Goal: Task Accomplishment & Management: Complete application form

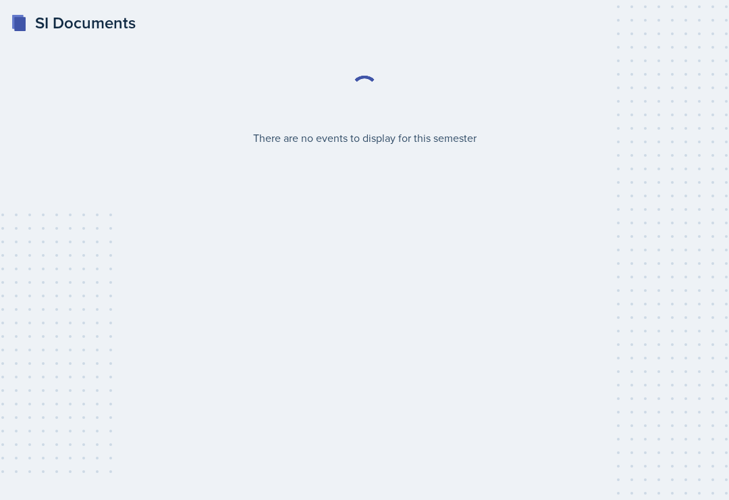
select select "2bed604d-1099-4043-b1bc-2365e8740244"
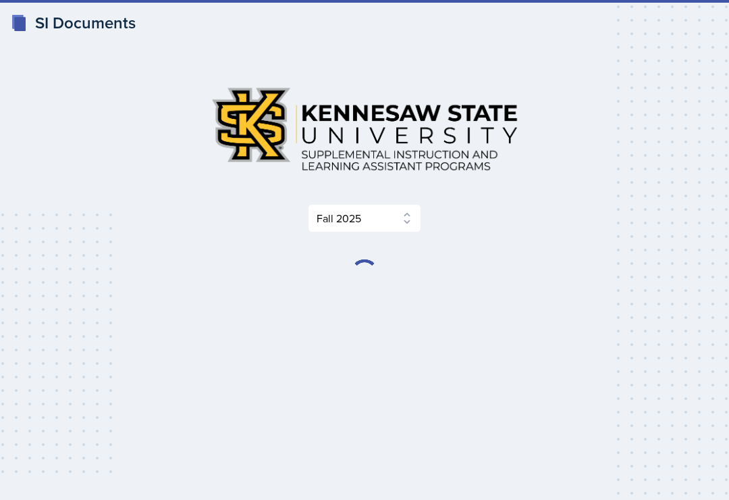
select select "2bed604d-1099-4043-b1bc-2365e8740244"
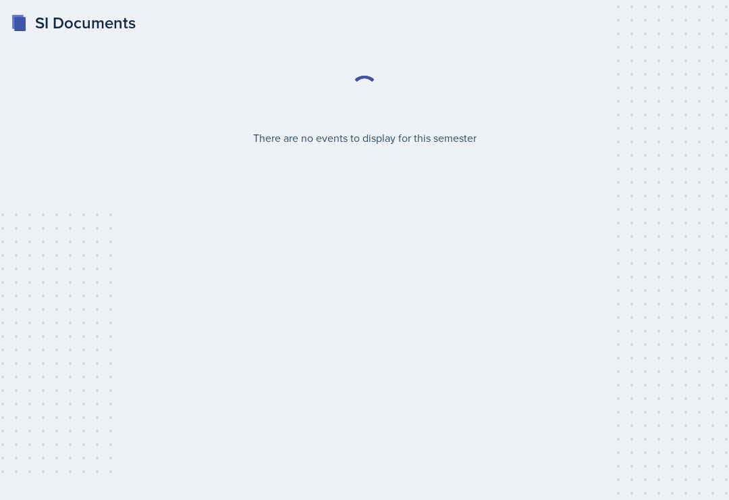
select select "2bed604d-1099-4043-b1bc-2365e8740244"
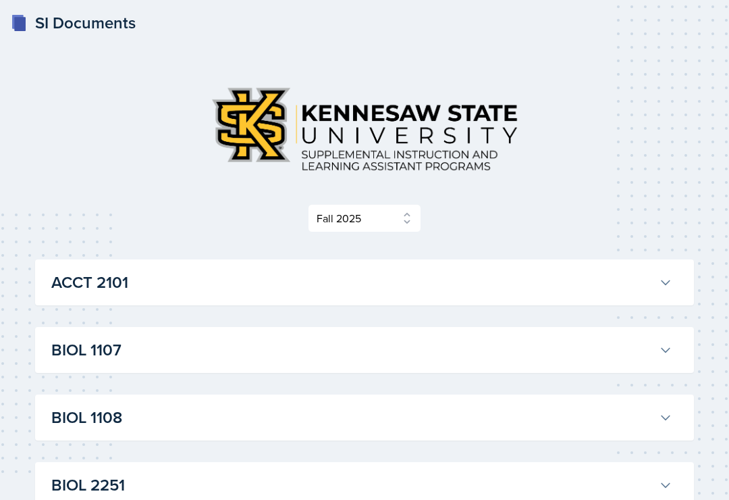
click at [19, 18] on rect at bounding box center [19, 24] width 11 height 14
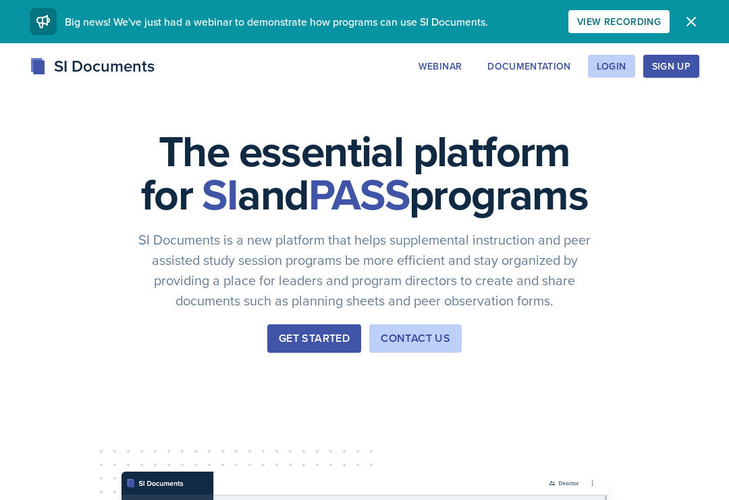
click at [628, 56] on button "Login" at bounding box center [611, 66] width 47 height 23
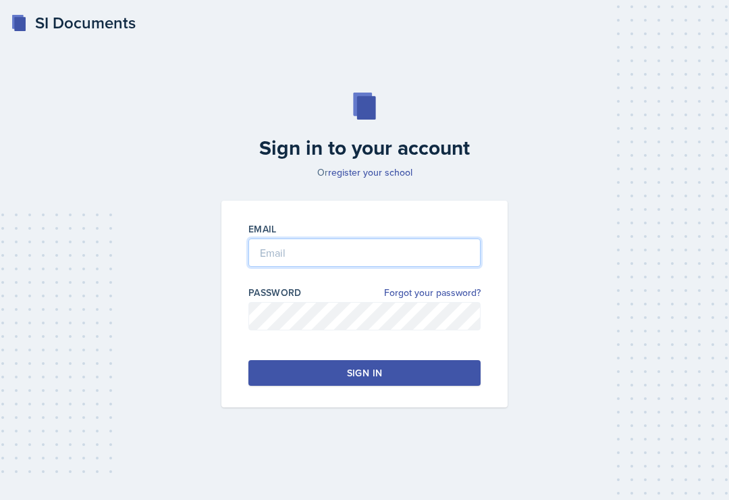
click at [365, 266] on input "email" at bounding box center [364, 252] width 232 height 28
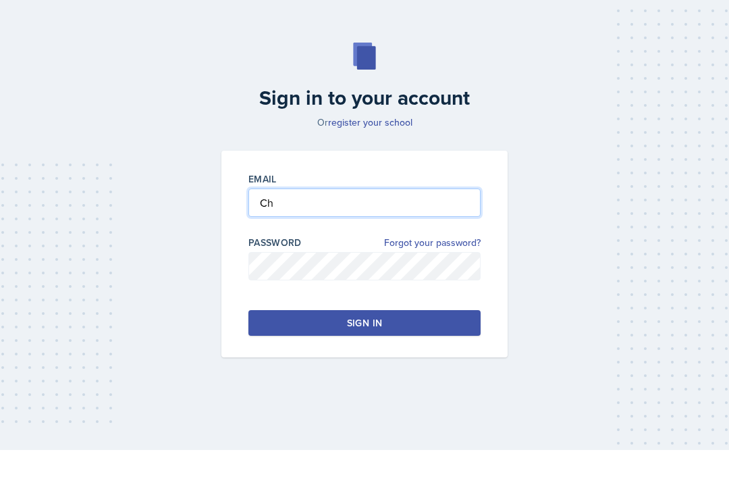
type input "C"
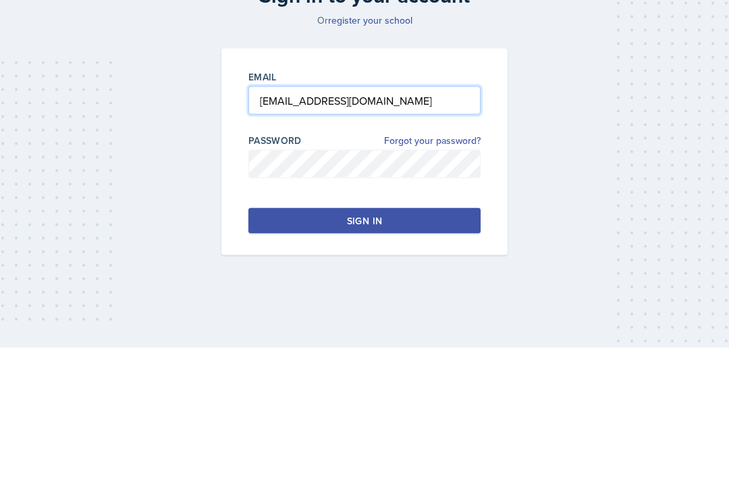
type input "acheung5@students.kennesaw.edu"
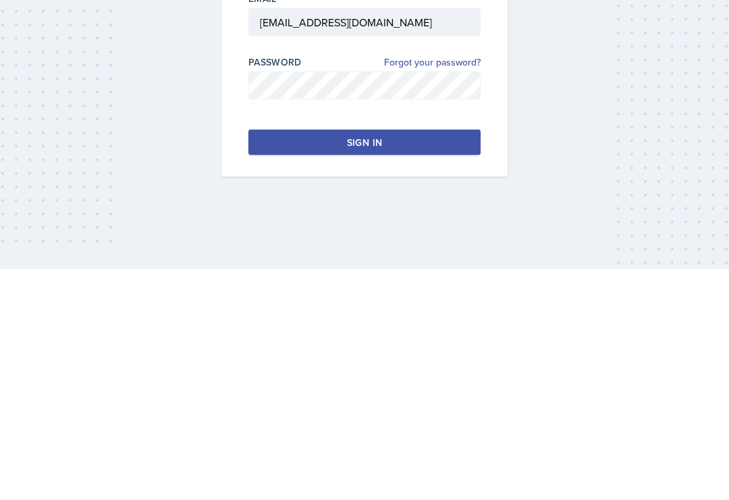
click at [442, 360] on button "Sign in" at bounding box center [364, 373] width 232 height 26
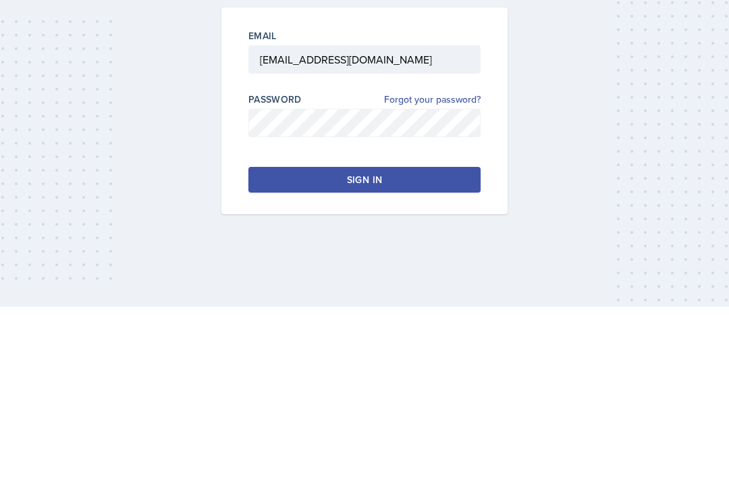
click at [442, 360] on button "Sign in" at bounding box center [364, 373] width 232 height 26
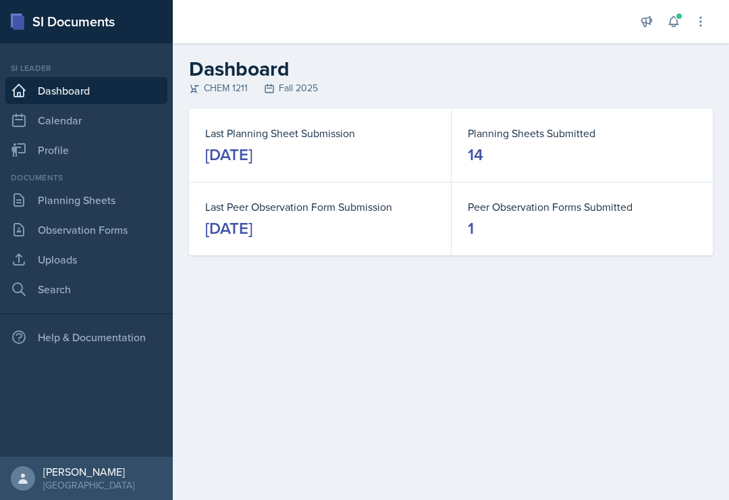
click at [29, 200] on link "Planning Sheets" at bounding box center [86, 199] width 162 height 27
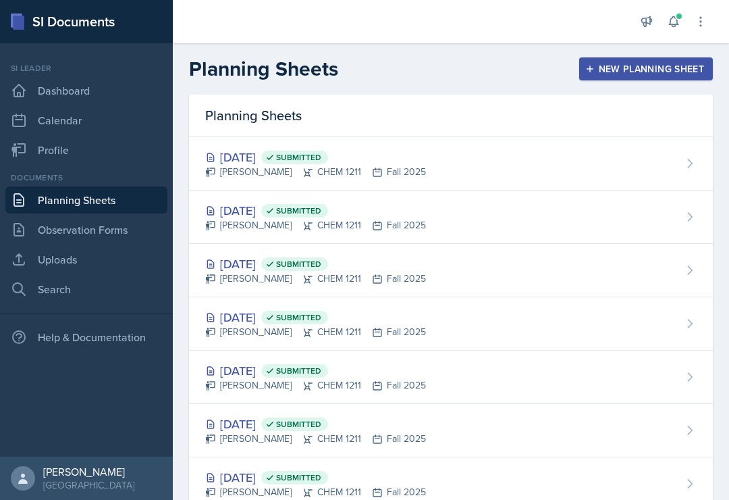
click at [595, 71] on div "New Planning Sheet" at bounding box center [646, 68] width 116 height 11
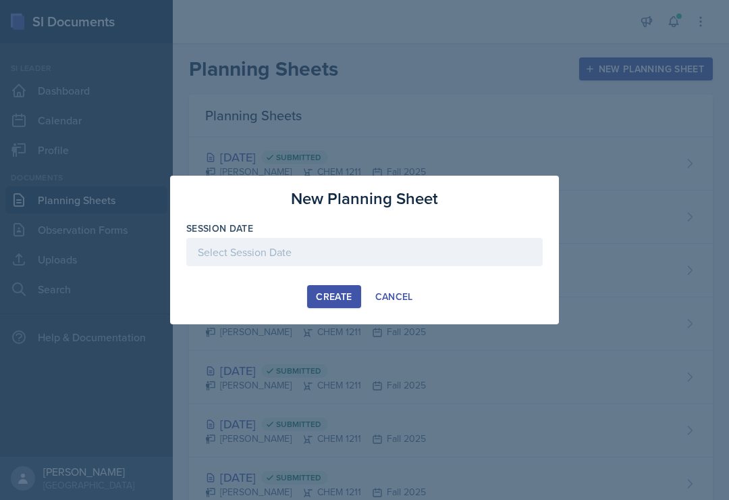
click at [273, 267] on div at bounding box center [364, 273] width 356 height 14
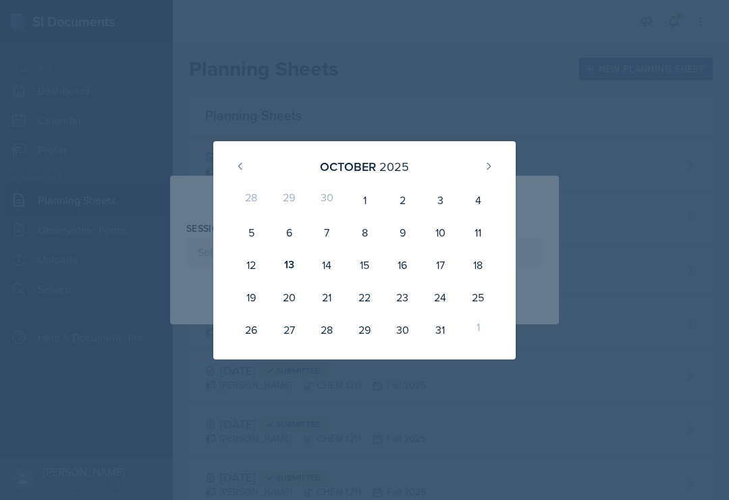
click at [364, 286] on div "22" at bounding box center [365, 297] width 38 height 32
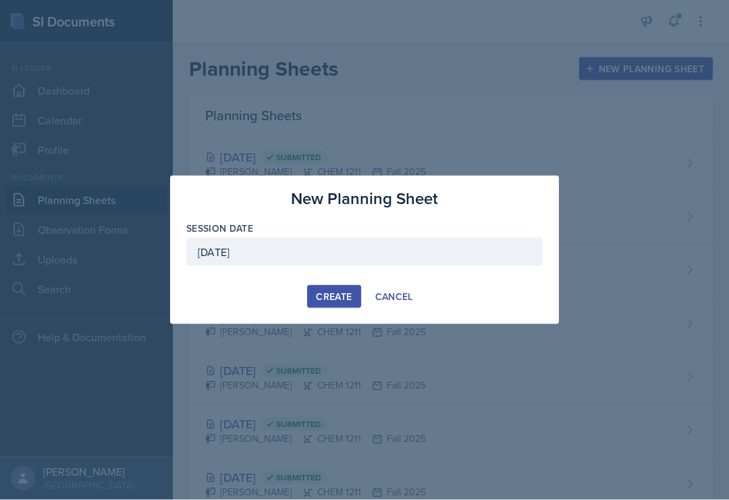
click at [314, 254] on div "October 22nd, 2025" at bounding box center [364, 252] width 356 height 28
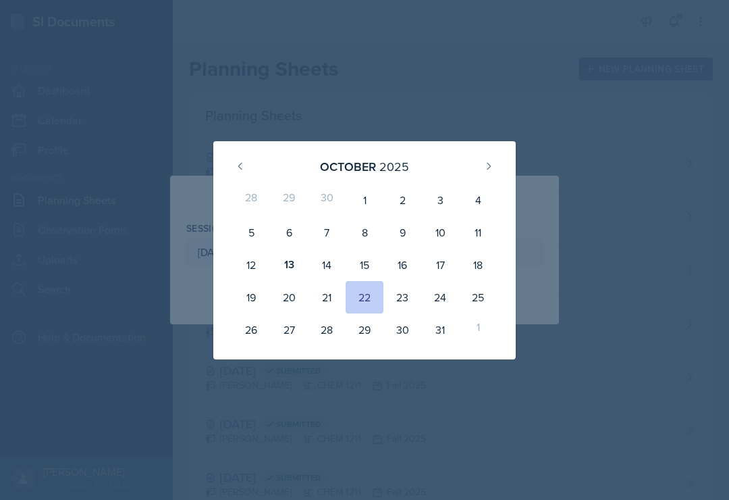
click at [363, 259] on div "15" at bounding box center [365, 264] width 38 height 32
type input "October 15th, 2025"
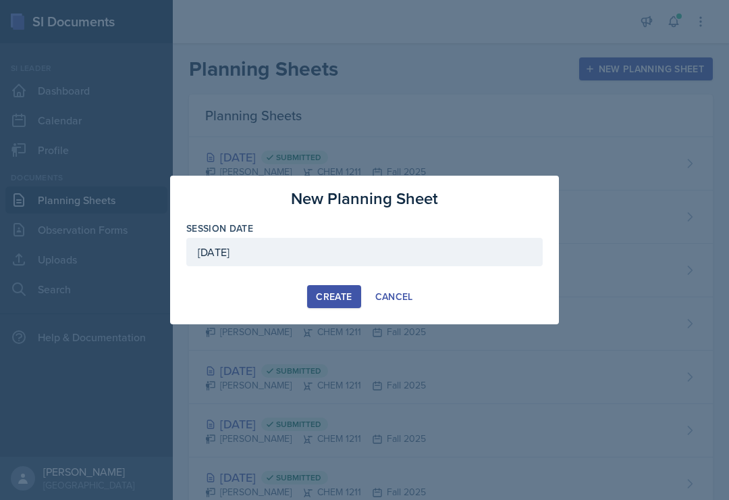
click at [330, 294] on div "Create" at bounding box center [334, 296] width 36 height 11
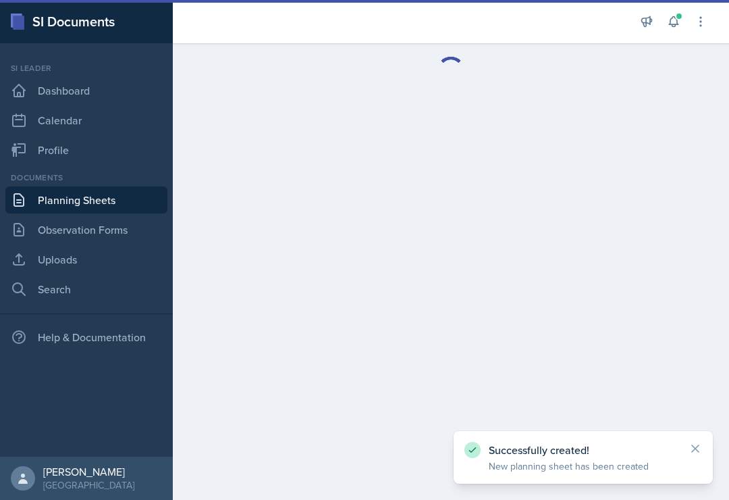
click at [339, 316] on main at bounding box center [451, 271] width 556 height 456
click at [65, 198] on link "Planning Sheets" at bounding box center [86, 199] width 162 height 27
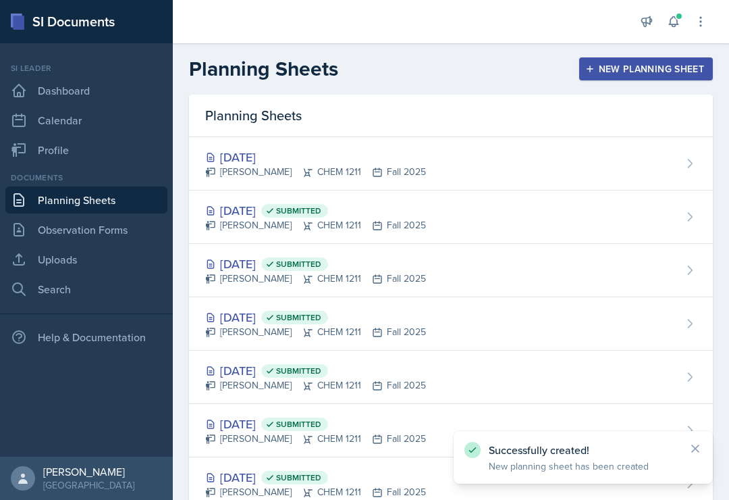
click at [600, 63] on div "New Planning Sheet" at bounding box center [646, 68] width 116 height 11
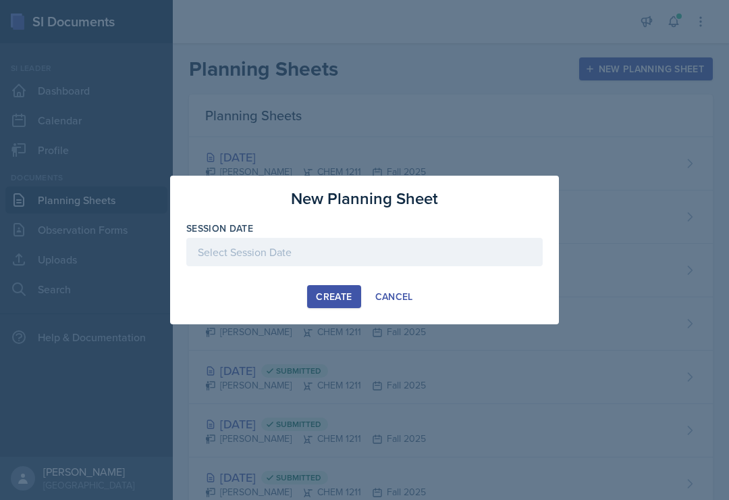
click at [332, 269] on div at bounding box center [364, 273] width 356 height 14
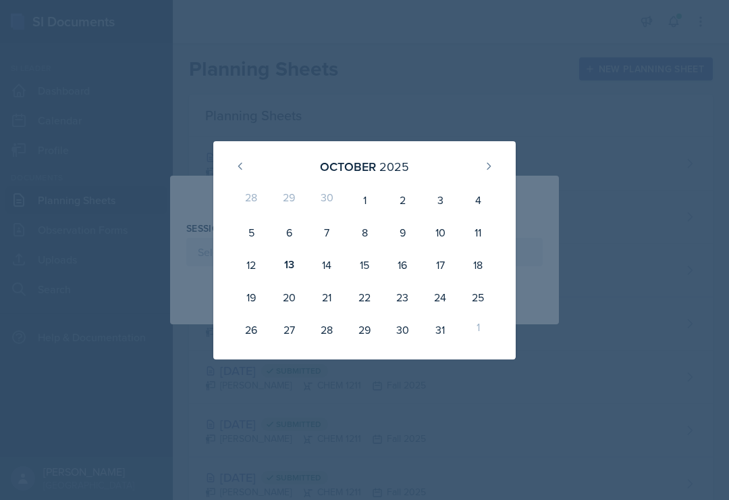
click at [404, 286] on div "23" at bounding box center [402, 297] width 38 height 32
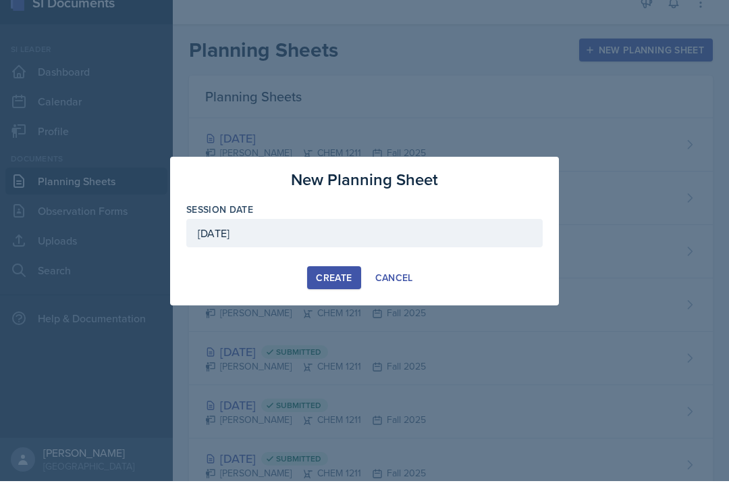
click at [348, 266] on div at bounding box center [364, 273] width 356 height 14
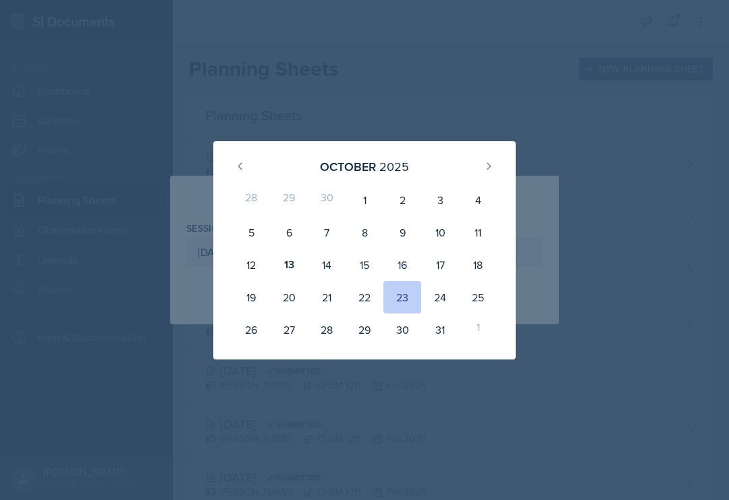
click at [406, 263] on div "16" at bounding box center [402, 264] width 38 height 32
type input "October 16th, 2025"
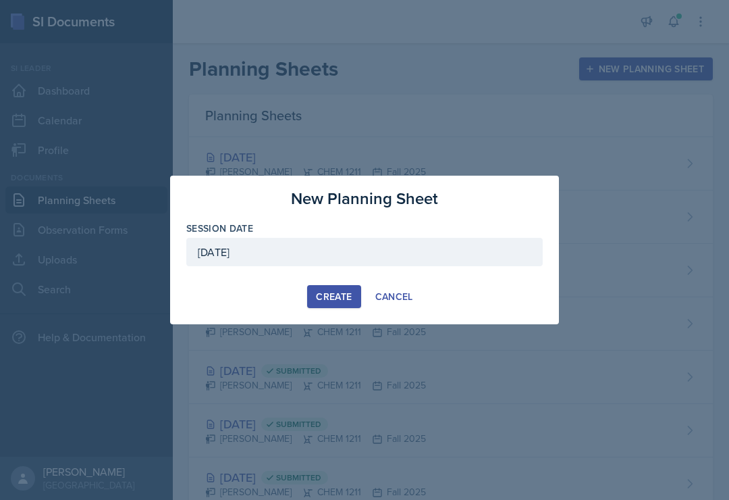
click at [327, 294] on div "Create" at bounding box center [334, 296] width 36 height 11
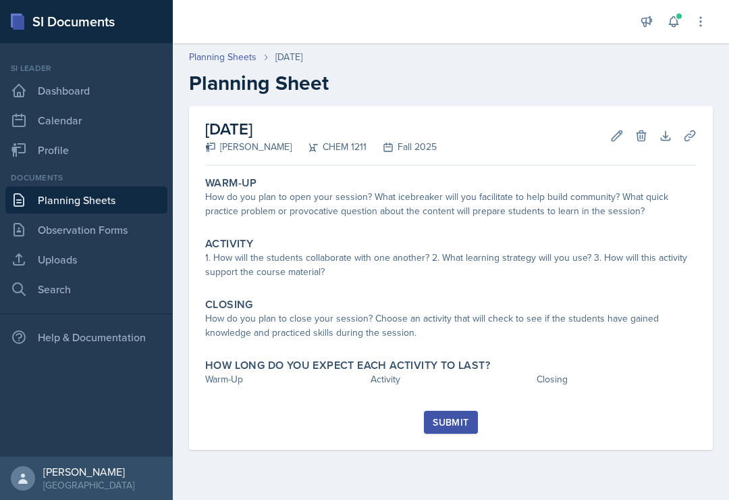
click at [672, 17] on icon at bounding box center [673, 22] width 9 height 10
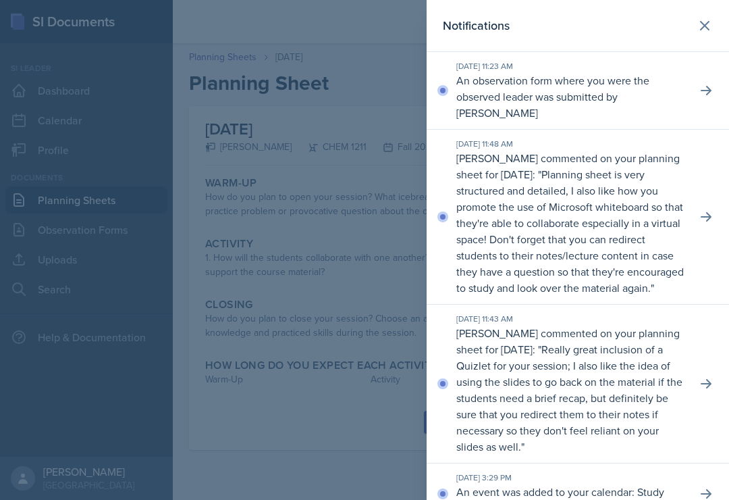
click at [546, 97] on p "An observation form where you were the observed leader was submitted by Landrea…" at bounding box center [571, 96] width 230 height 49
click at [701, 87] on icon at bounding box center [706, 91] width 14 height 14
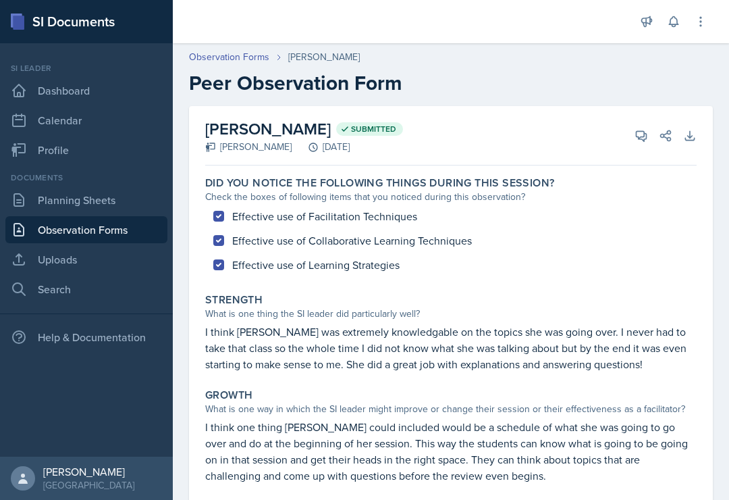
click at [119, 226] on link "Observation Forms" at bounding box center [86, 229] width 162 height 27
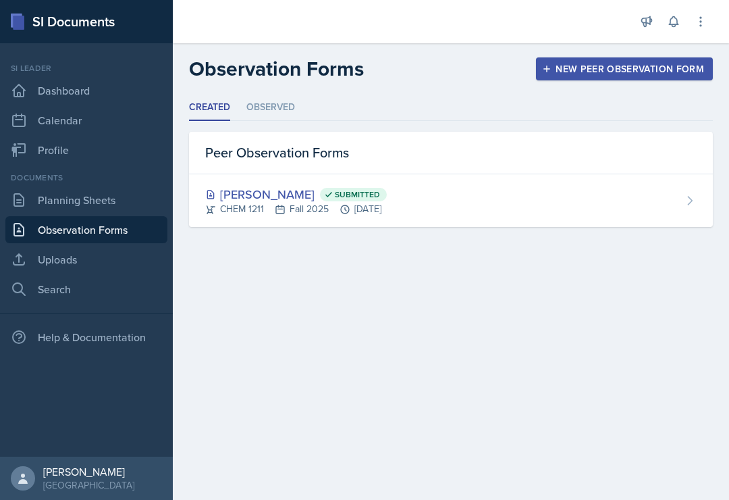
click at [673, 25] on icon at bounding box center [673, 22] width 9 height 10
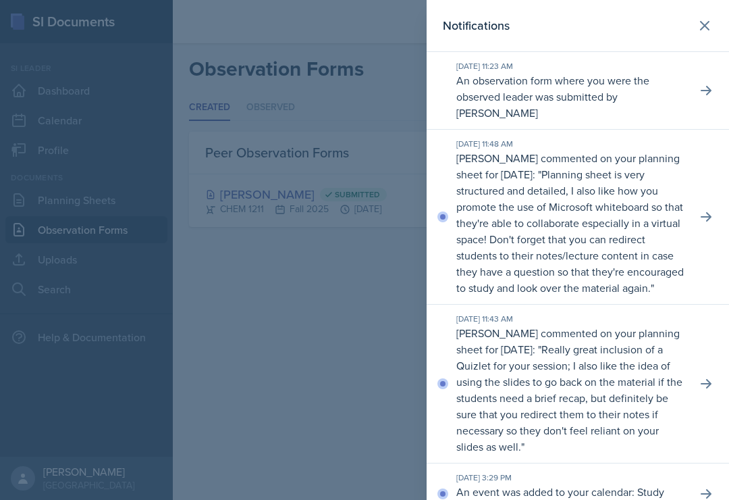
click at [618, 47] on header "Notifications" at bounding box center [578, 26] width 302 height 52
click at [709, 24] on icon at bounding box center [705, 26] width 16 height 16
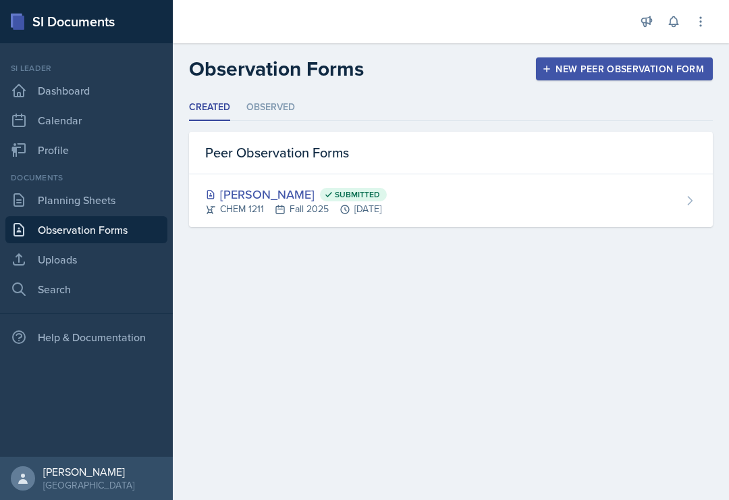
click at [70, 190] on link "Planning Sheets" at bounding box center [86, 199] width 162 height 27
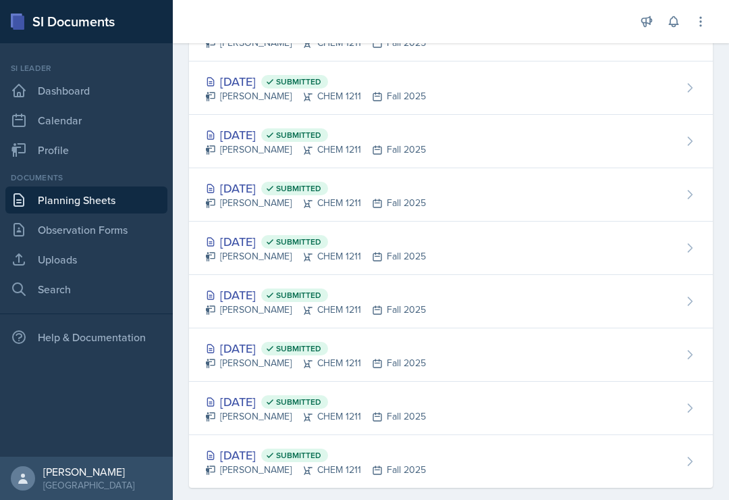
scroll to position [502, 0]
click at [32, 87] on link "Dashboard" at bounding box center [86, 90] width 162 height 27
